Goal: Information Seeking & Learning: Learn about a topic

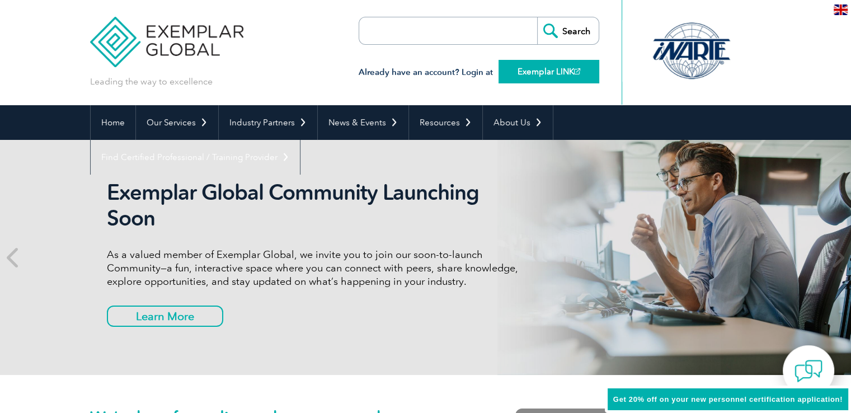
click at [530, 72] on link "Exemplar LINK" at bounding box center [549, 72] width 101 height 24
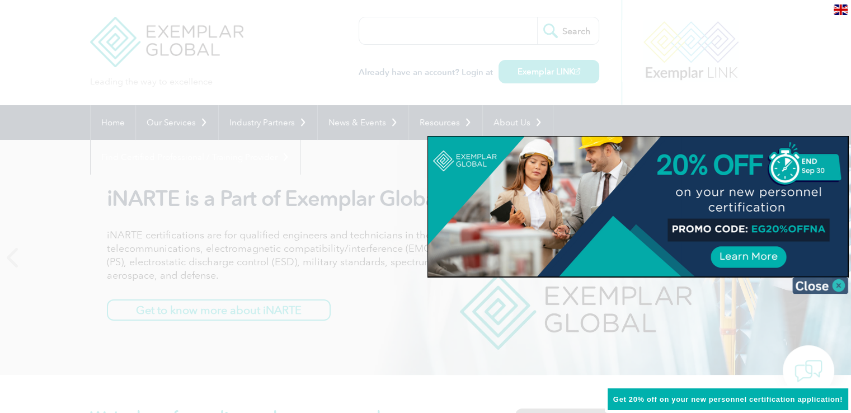
click at [811, 289] on img at bounding box center [821, 285] width 56 height 17
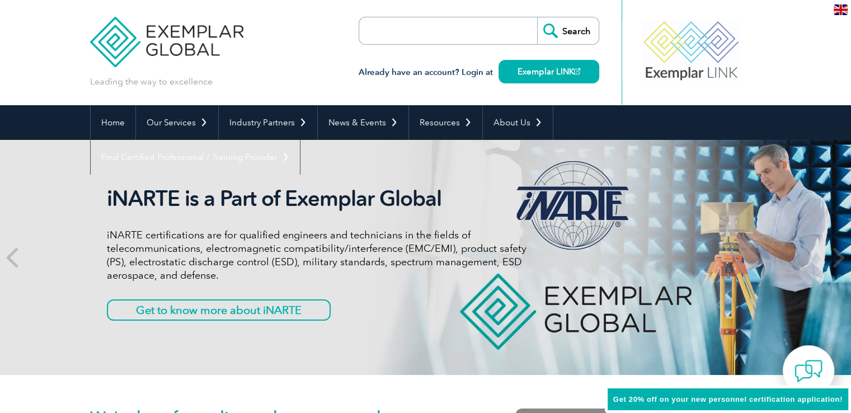
click at [811, 289] on div "iNARTE is a Part of Exemplar Global iNARTE certifications are for qualified eng…" at bounding box center [425, 257] width 851 height 235
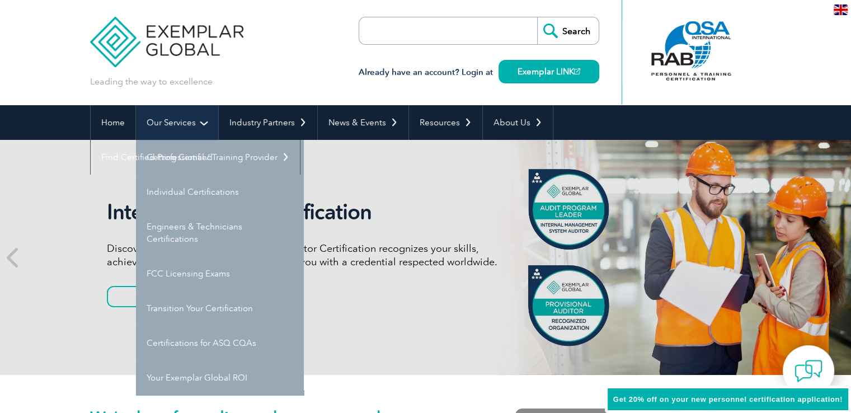
click at [195, 121] on link "Our Services" at bounding box center [177, 122] width 82 height 35
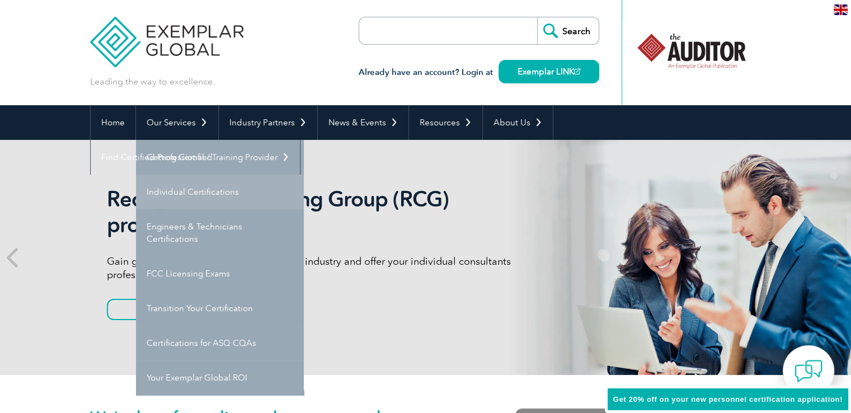
click at [184, 189] on link "Individual Certifications" at bounding box center [220, 192] width 168 height 35
